Goal: Information Seeking & Learning: Learn about a topic

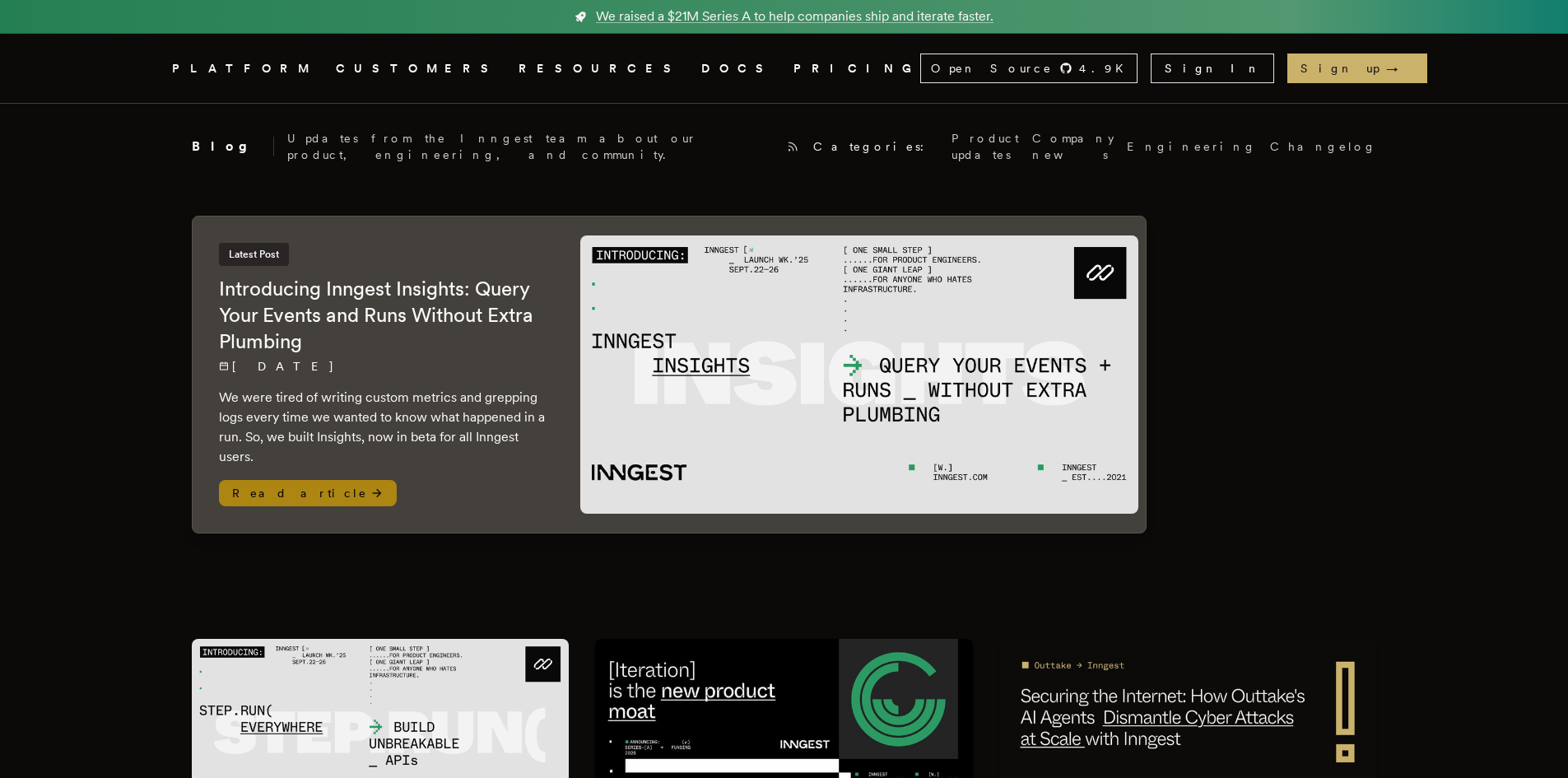
click at [371, 487] on icon at bounding box center [377, 493] width 13 height 13
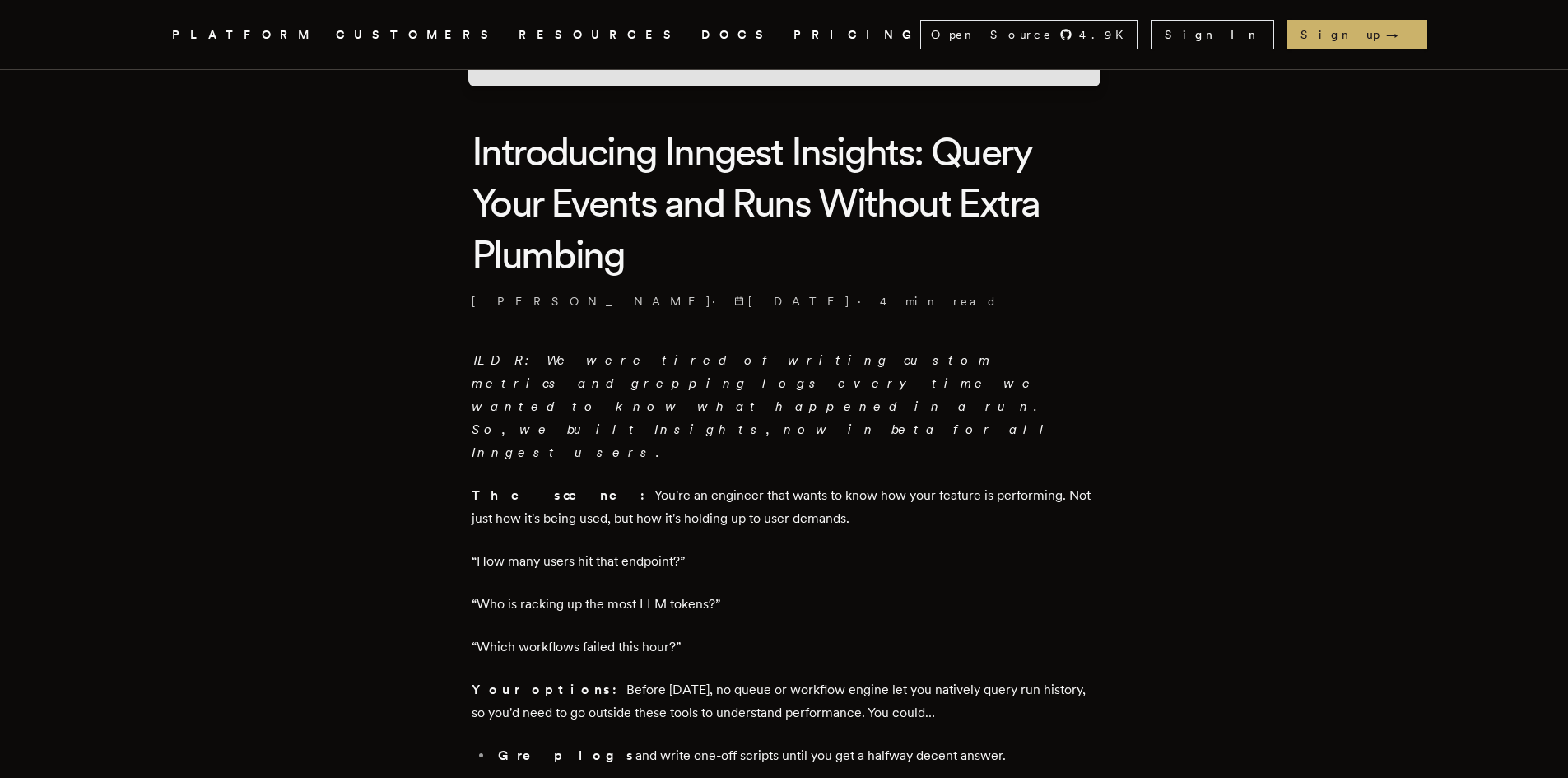
scroll to position [412, 0]
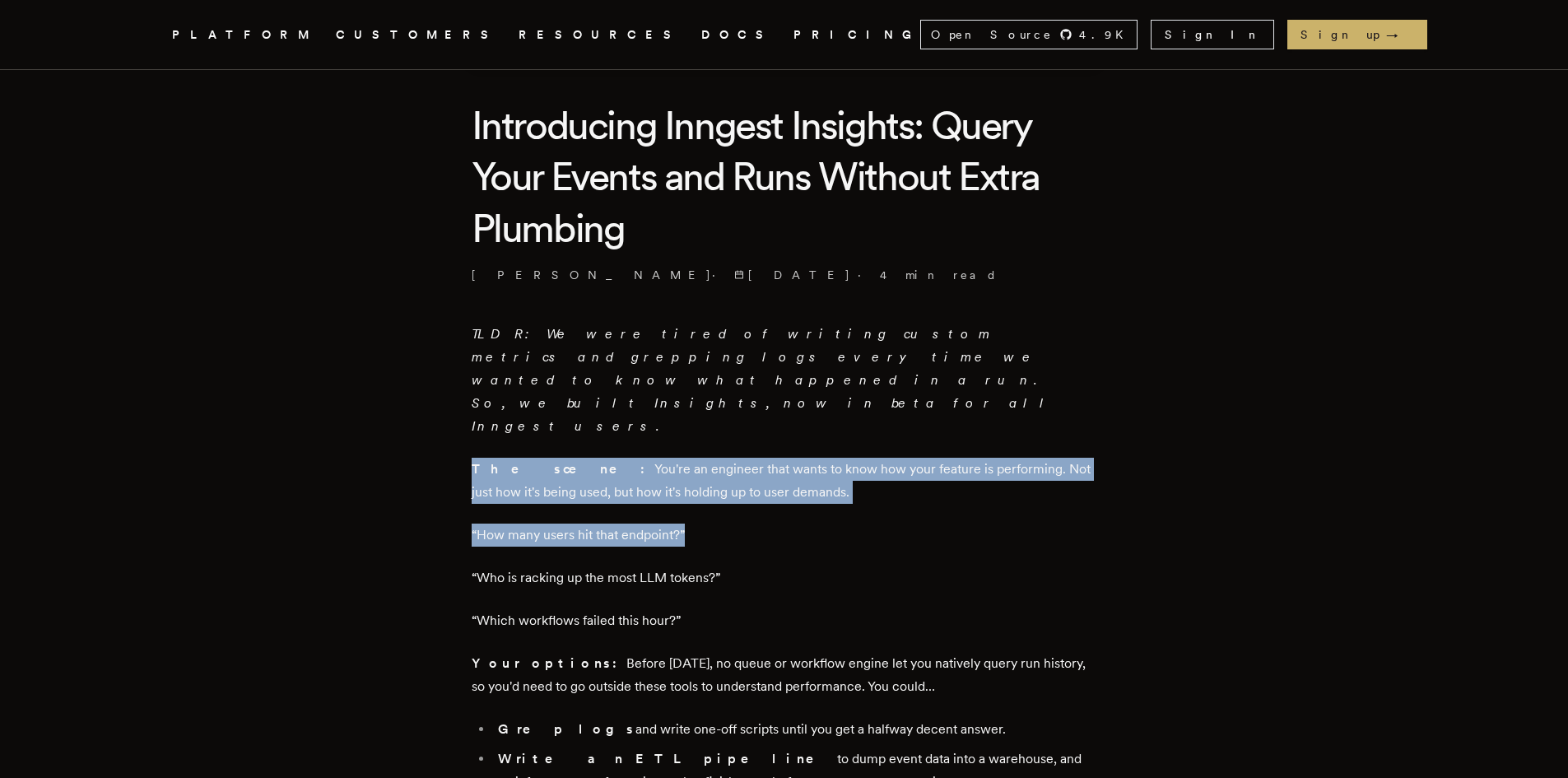
drag, startPoint x: 892, startPoint y: 430, endPoint x: 474, endPoint y: 403, distance: 418.9
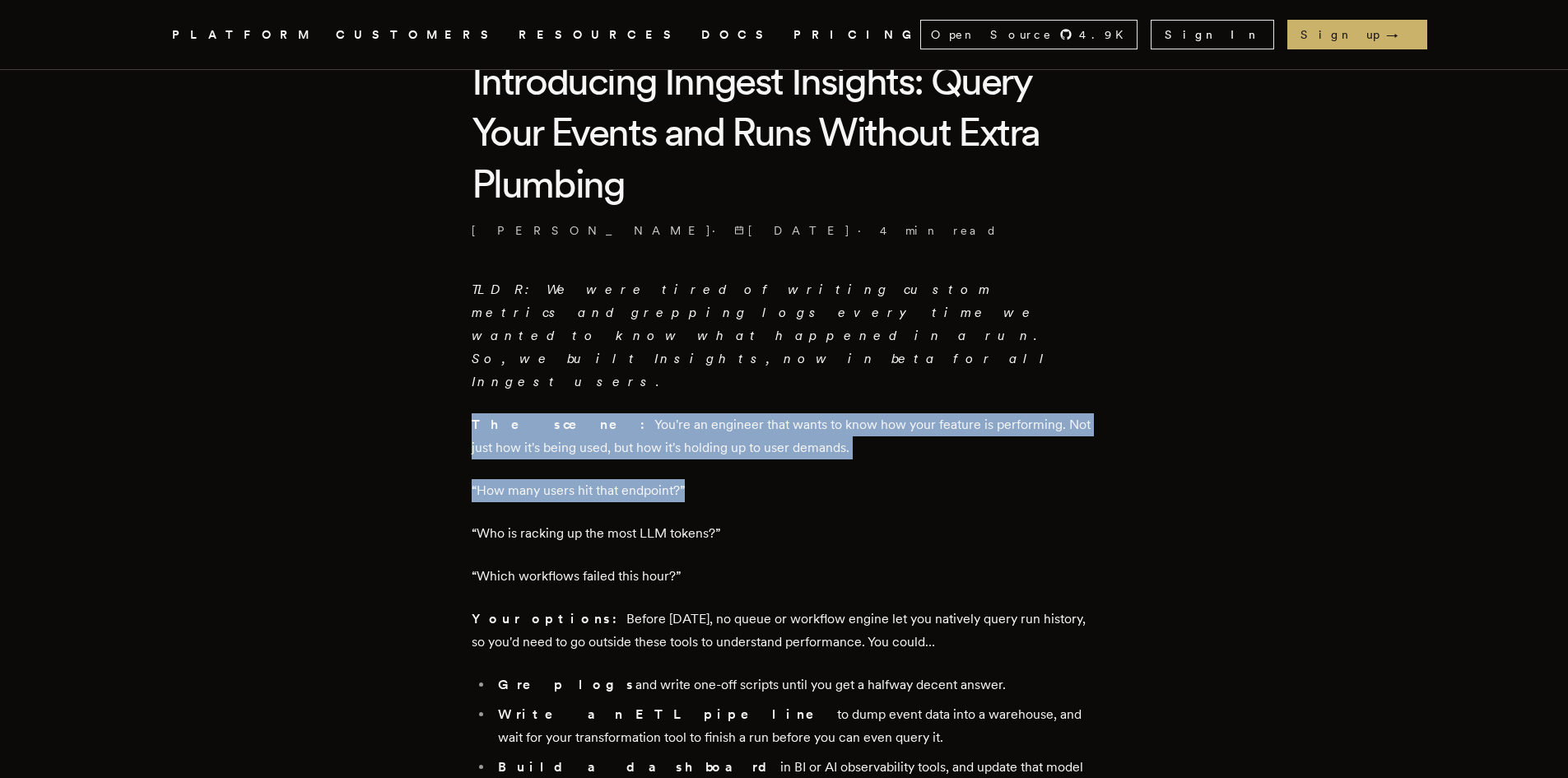
scroll to position [494, 0]
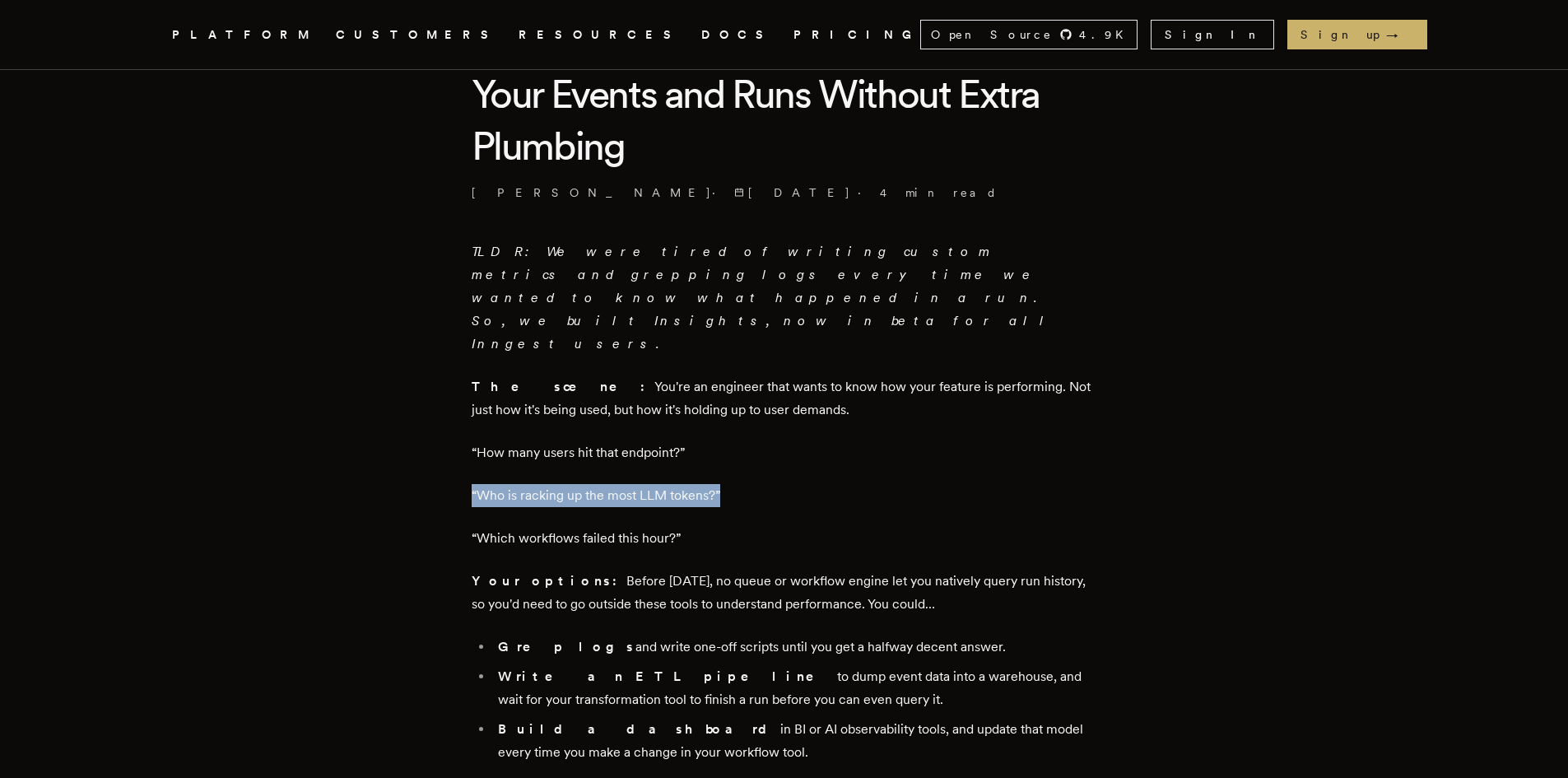
drag, startPoint x: 473, startPoint y: 420, endPoint x: 827, endPoint y: 411, distance: 354.1
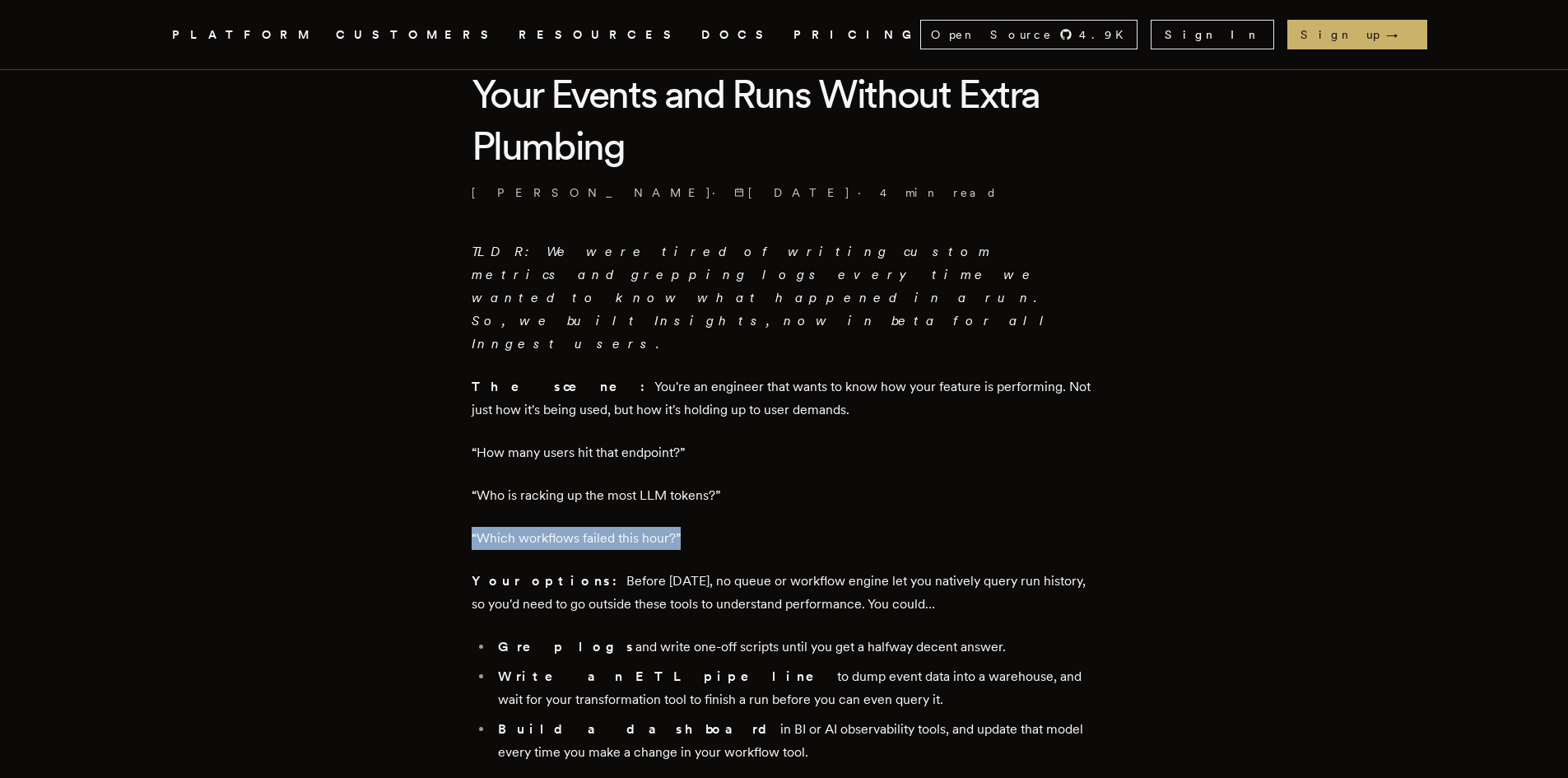
drag, startPoint x: 736, startPoint y: 462, endPoint x: 463, endPoint y: 460, distance: 273.0
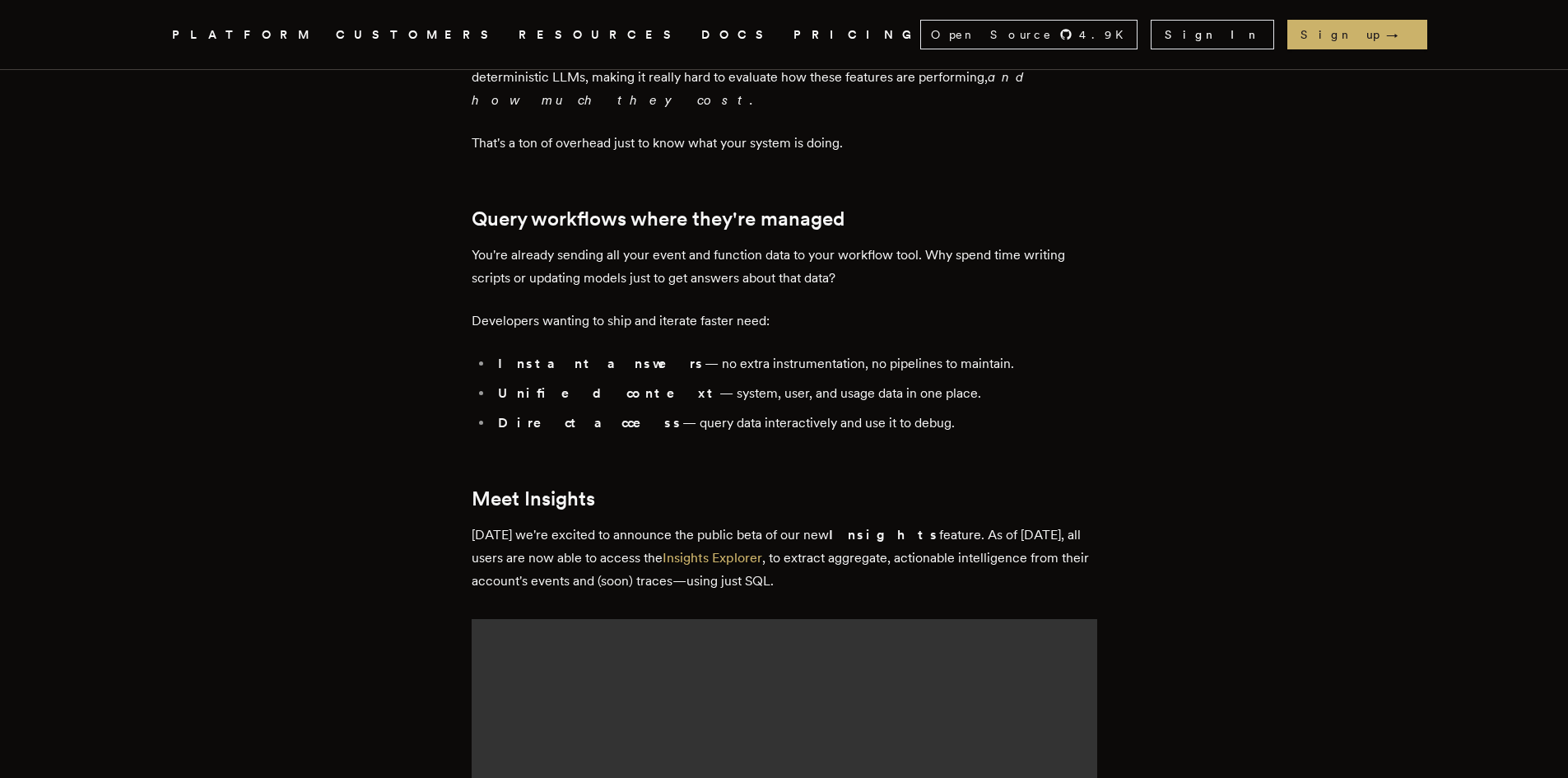
scroll to position [1482, 0]
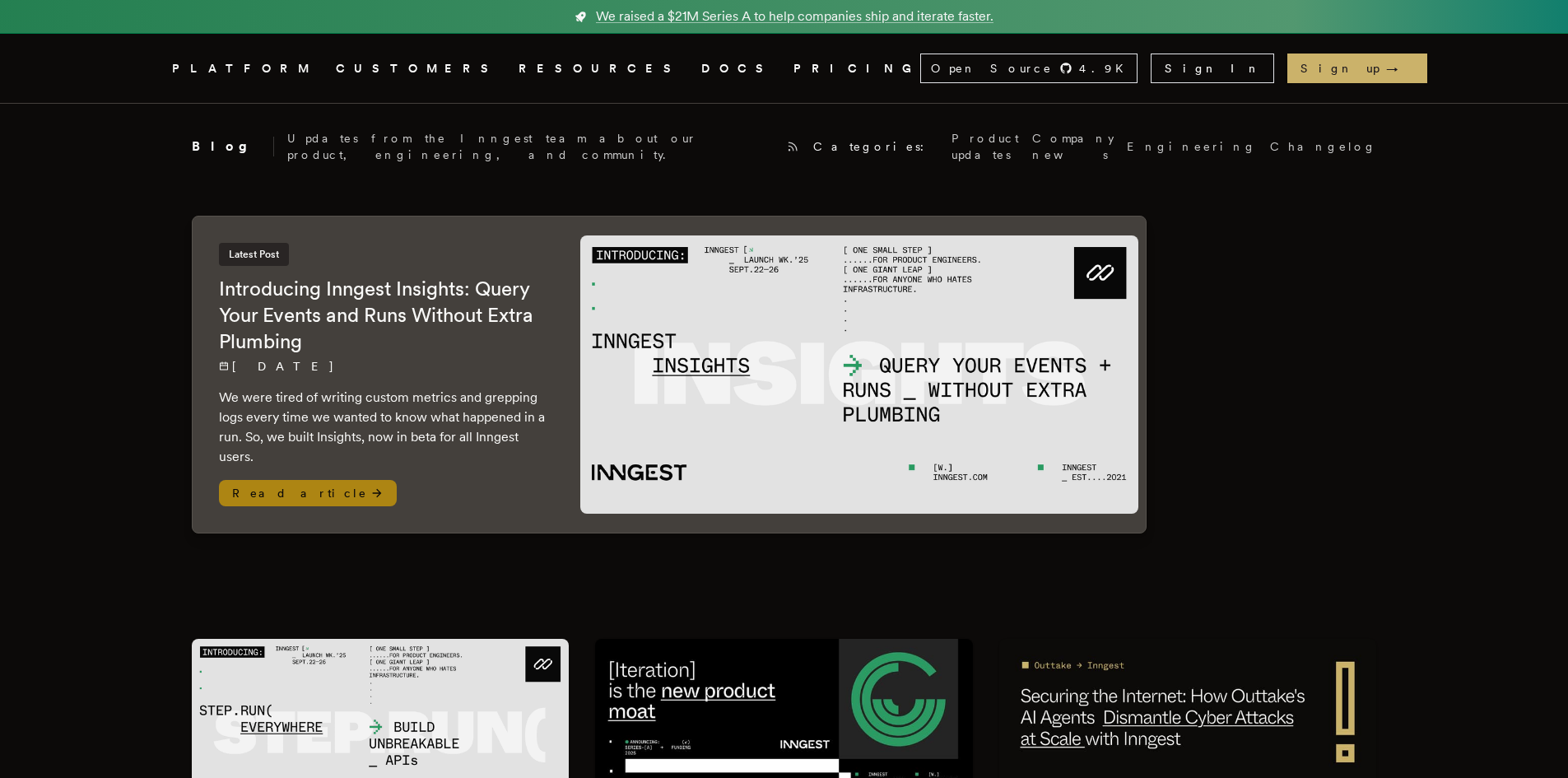
click at [373, 306] on h2 "Introducing Inngest Insights: Query Your Events and Runs Without Extra Plumbing" at bounding box center [383, 315] width 329 height 79
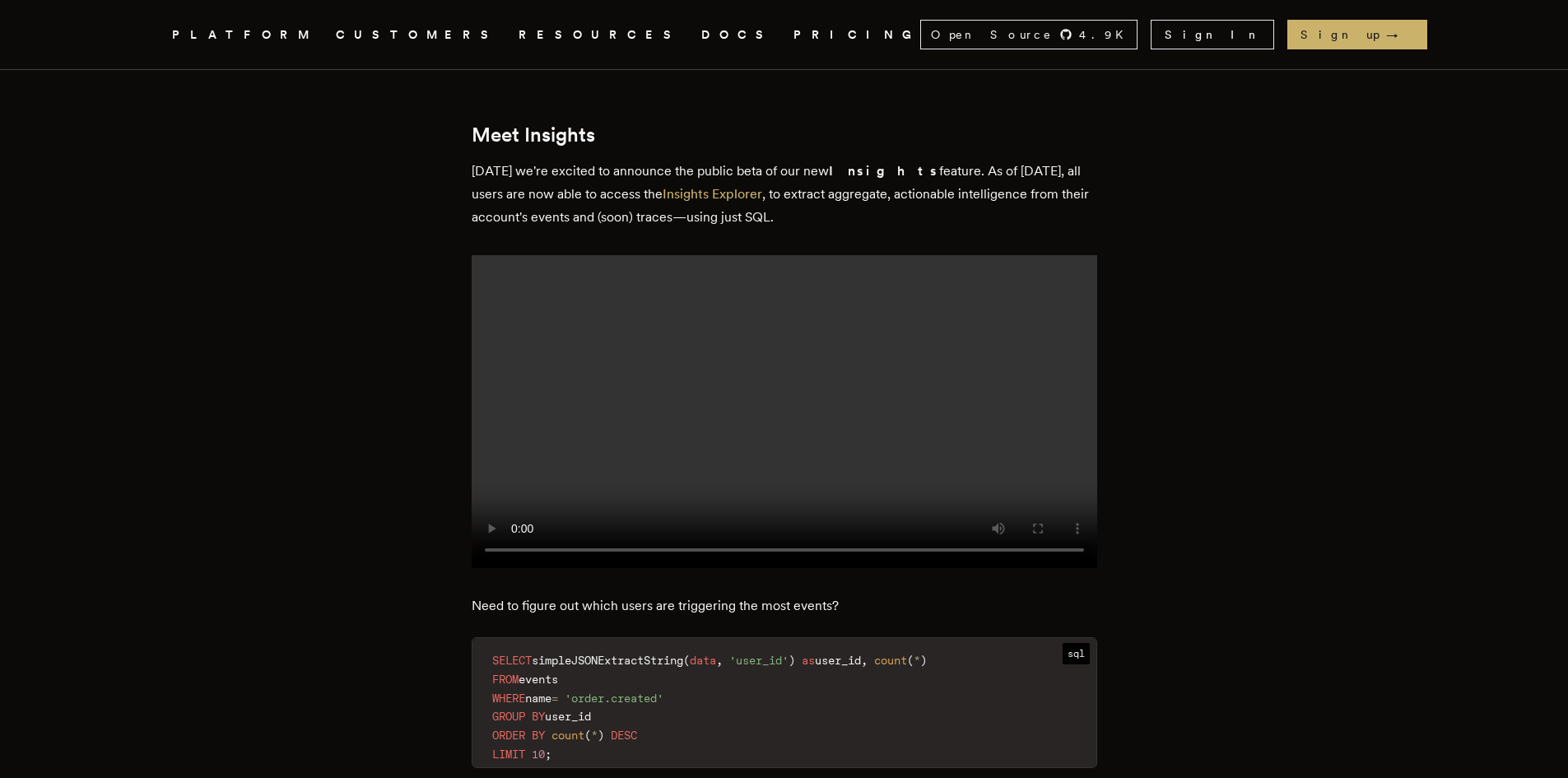
scroll to position [1810, 0]
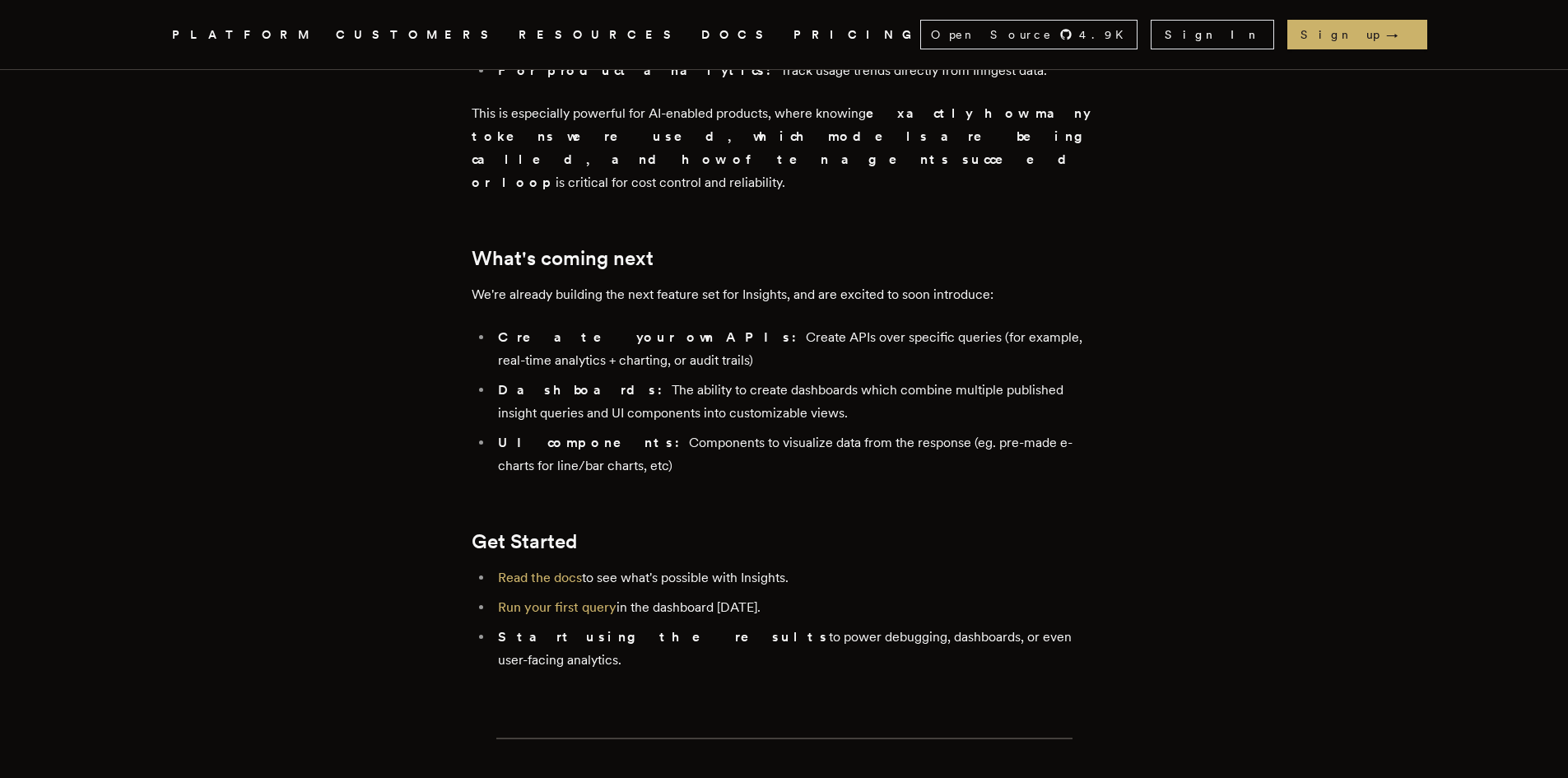
scroll to position [3127, 0]
